Goal: Find contact information: Find contact information

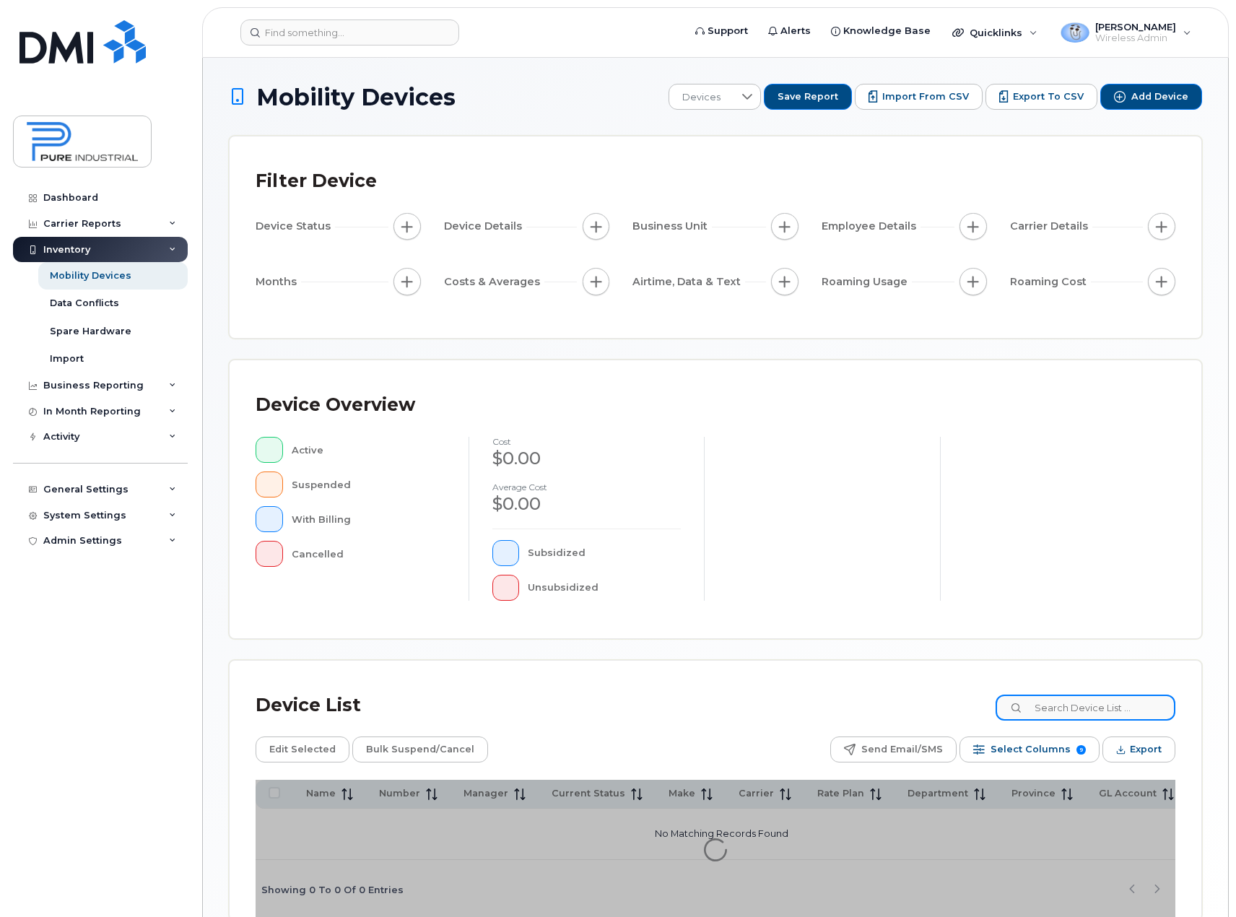
click at [1128, 713] on input at bounding box center [1085, 707] width 180 height 26
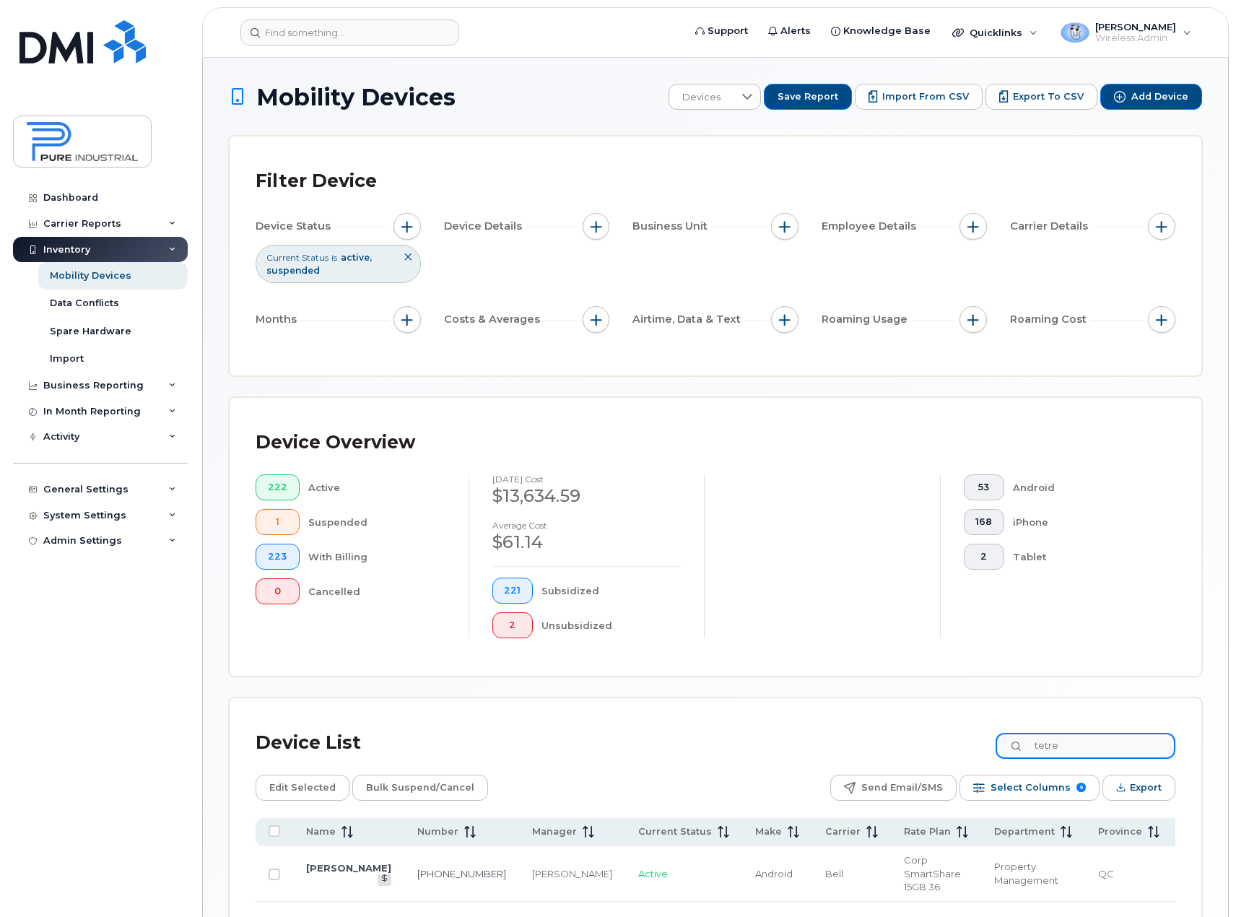
type input "tetre"
click at [317, 873] on link "[PERSON_NAME]" at bounding box center [348, 868] width 85 height 12
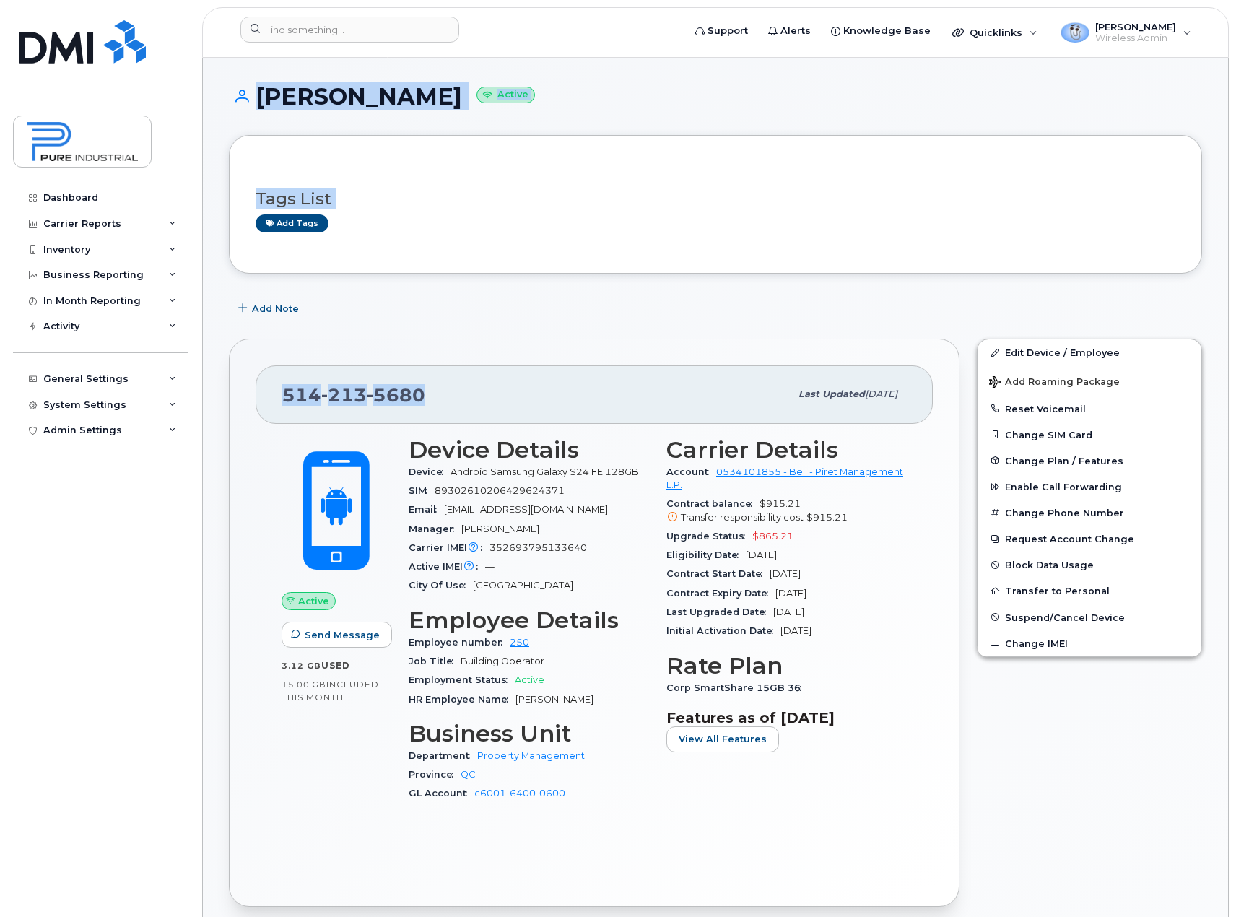
drag, startPoint x: 451, startPoint y: 394, endPoint x: 190, endPoint y: 422, distance: 262.8
click at [456, 365] on div "[PHONE_NUMBER] Last updated [DATE] Active Send Message 3.12 GB  used 15.00 GB  …" at bounding box center [594, 622] width 731 height 567
drag, startPoint x: 425, startPoint y: 393, endPoint x: 283, endPoint y: 407, distance: 142.9
click at [283, 407] on div "[PHONE_NUMBER]" at bounding box center [535, 394] width 507 height 30
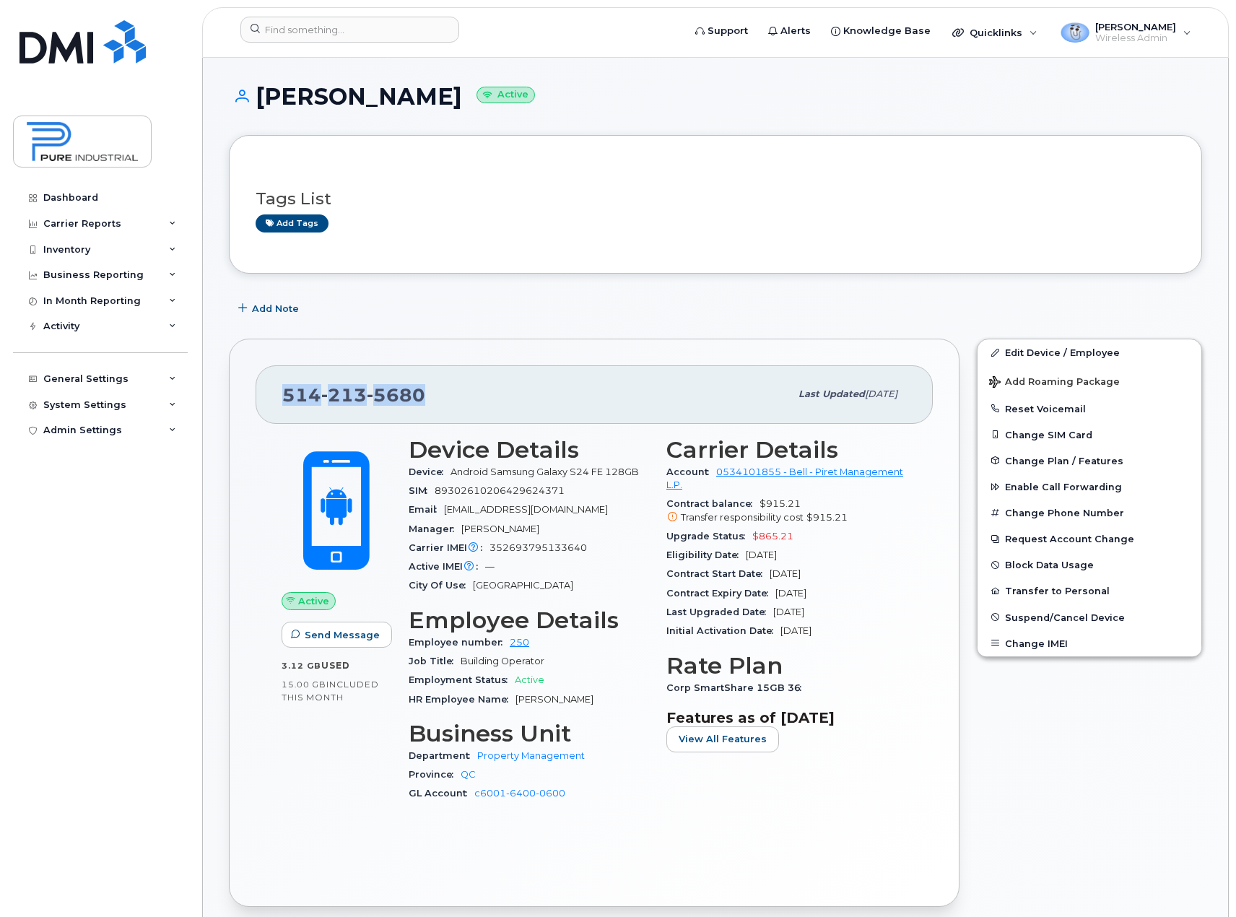
copy span "[PHONE_NUMBER]"
